Goal: Task Accomplishment & Management: Manage account settings

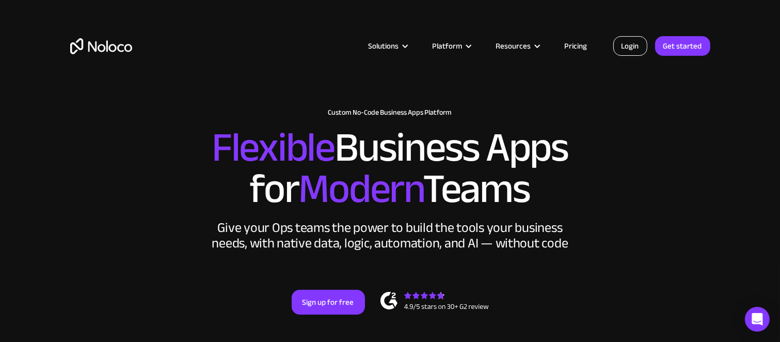
click at [634, 49] on link "Login" at bounding box center [630, 46] width 34 height 20
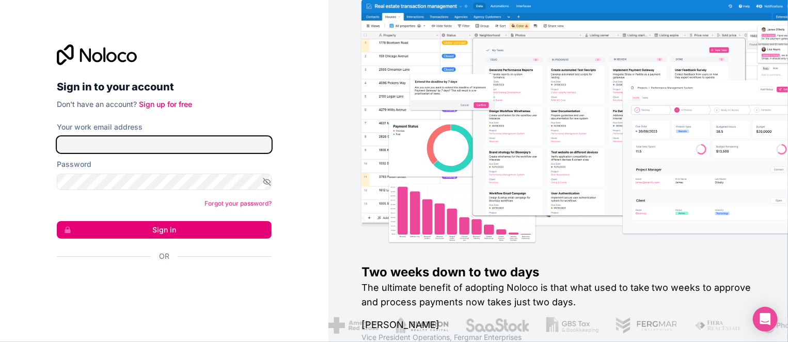
click at [82, 138] on input "Your work email address" at bounding box center [164, 144] width 215 height 17
type input "grace@kota.io"
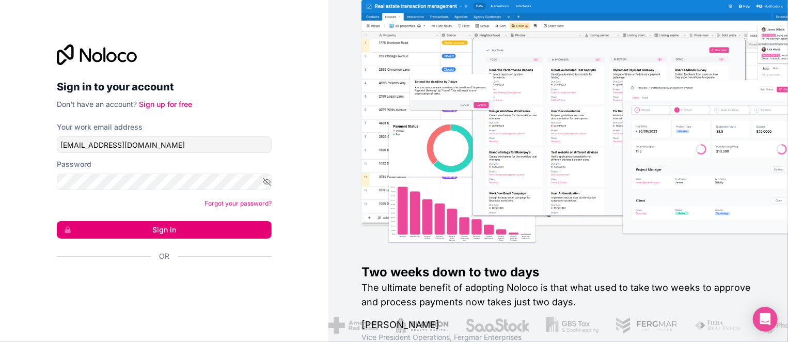
click at [131, 227] on button "Sign in" at bounding box center [164, 230] width 215 height 18
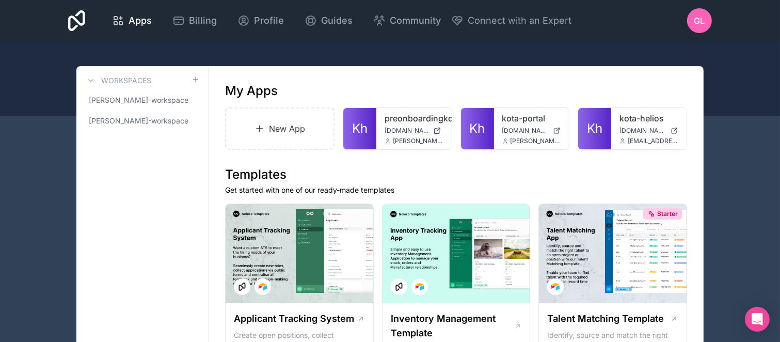
click at [481, 118] on link "Kh" at bounding box center [477, 128] width 33 height 41
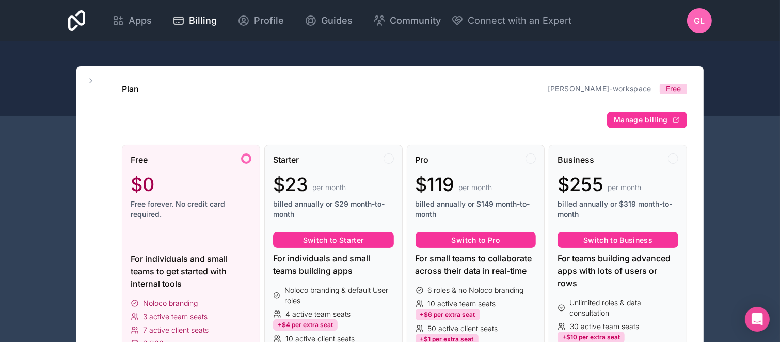
click at [698, 21] on span "GL" at bounding box center [699, 20] width 11 height 12
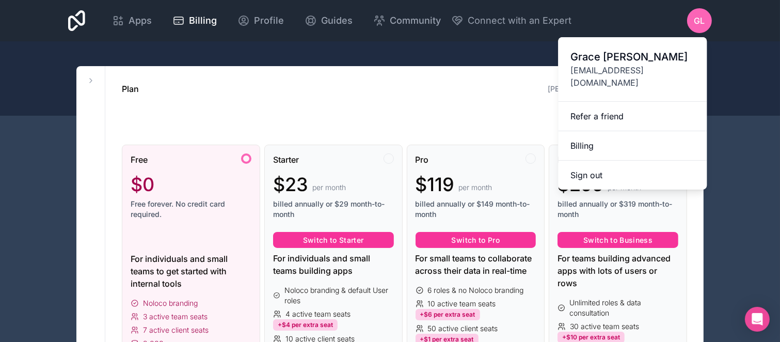
click at [584, 131] on link "Billing" at bounding box center [632, 145] width 149 height 29
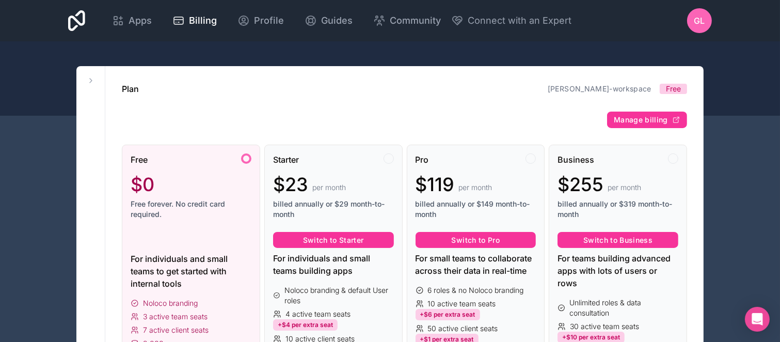
click at [194, 14] on span "Billing" at bounding box center [203, 20] width 28 height 14
click at [248, 22] on icon at bounding box center [243, 20] width 12 height 12
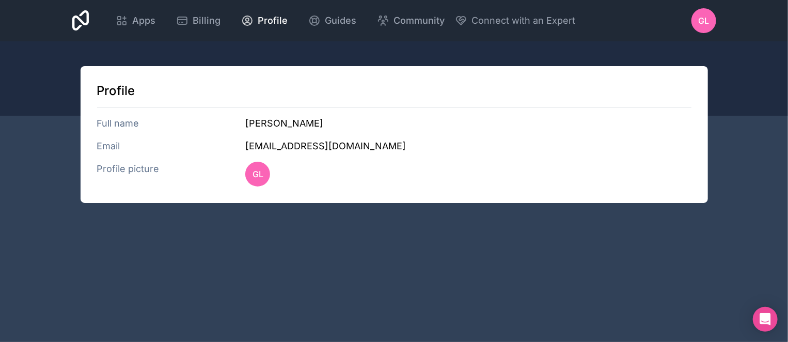
click at [146, 19] on span "Apps" at bounding box center [143, 20] width 23 height 14
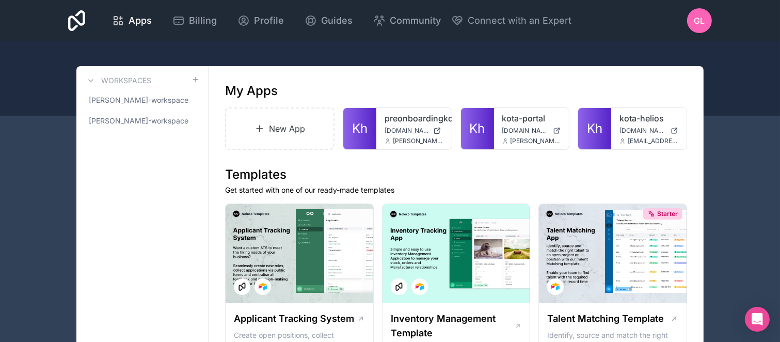
click at [510, 129] on span "hub.kota.io" at bounding box center [525, 130] width 47 height 8
